Goal: Information Seeking & Learning: Learn about a topic

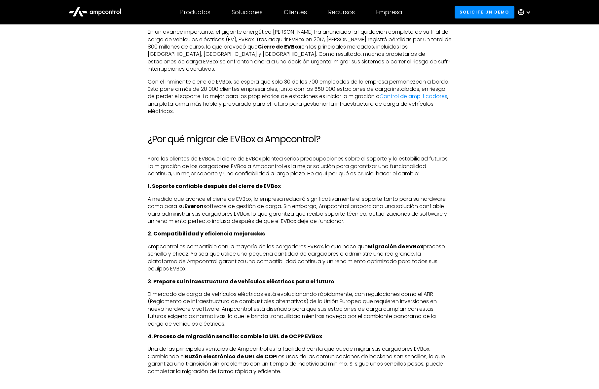
scroll to position [449, 0]
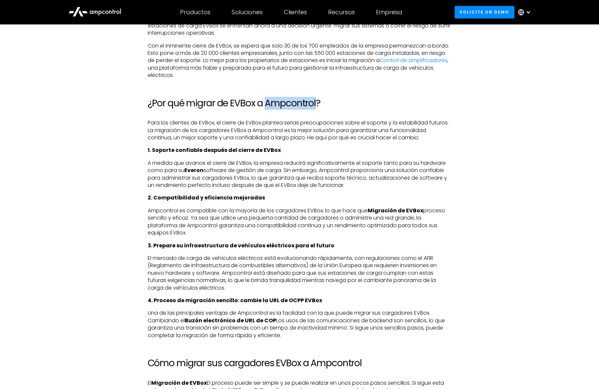
drag, startPoint x: 267, startPoint y: 94, endPoint x: 318, endPoint y: 93, distance: 50.6
click at [318, 98] on h2 "¿Por qué migrar de EVBox a Ampcontrol?" at bounding box center [300, 103] width 304 height 11
copy h2 "Ampcontrol"
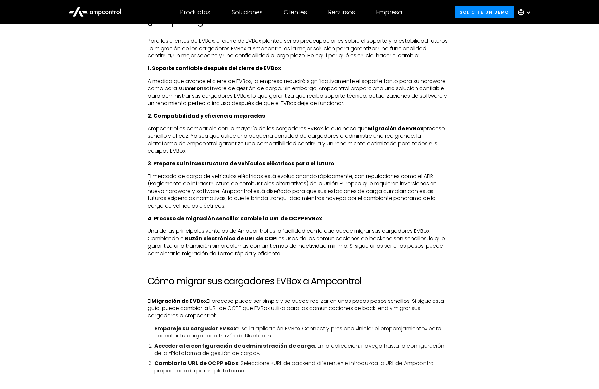
scroll to position [530, 0]
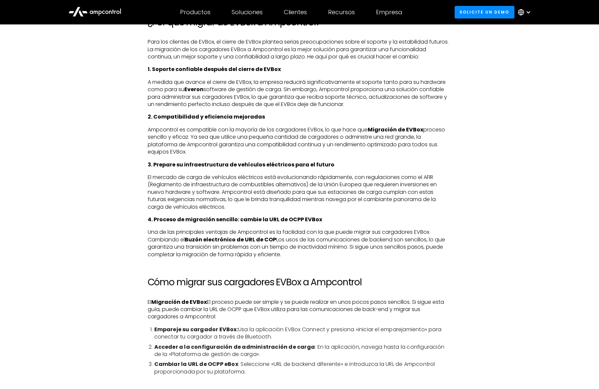
drag, startPoint x: 195, startPoint y: 233, endPoint x: 278, endPoint y: 236, distance: 82.4
click at [278, 236] on p "Una de las principales ventajas de Ampcontrol es la facilidad con la que puede …" at bounding box center [300, 244] width 304 height 30
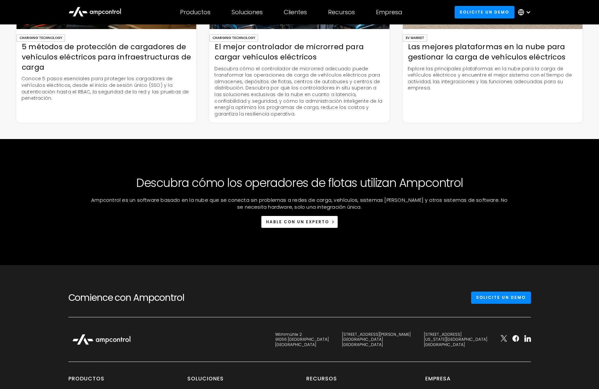
scroll to position [1861, 0]
